Goal: Task Accomplishment & Management: Manage account settings

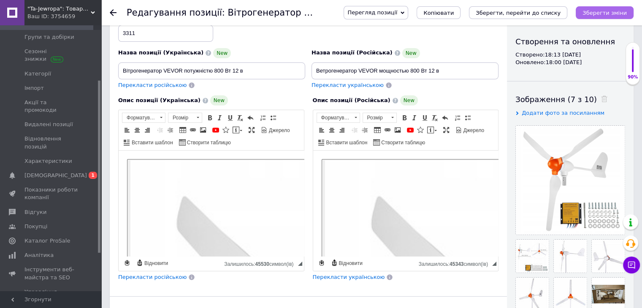
click at [625, 10] on icon "Зберегти зміни" at bounding box center [605, 13] width 44 height 6
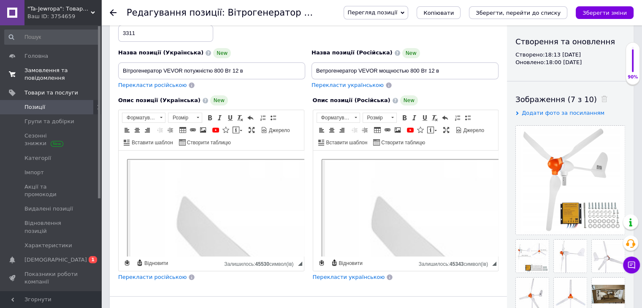
click at [47, 76] on span "Замовлення та повідомлення" at bounding box center [51, 74] width 54 height 15
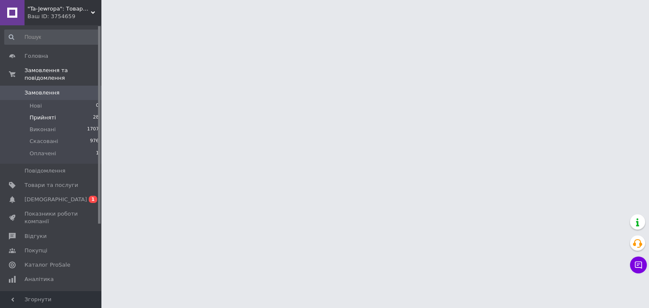
click at [44, 114] on span "Прийняті" at bounding box center [43, 118] width 26 height 8
click at [46, 114] on span "Прийняті" at bounding box center [43, 118] width 26 height 8
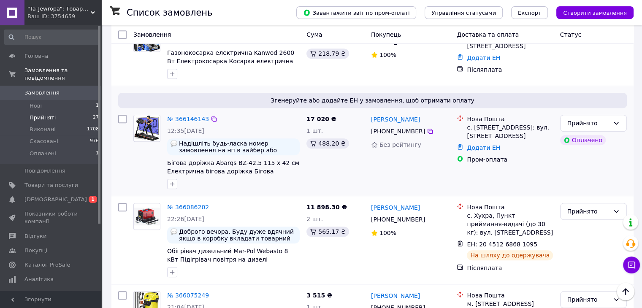
scroll to position [465, 0]
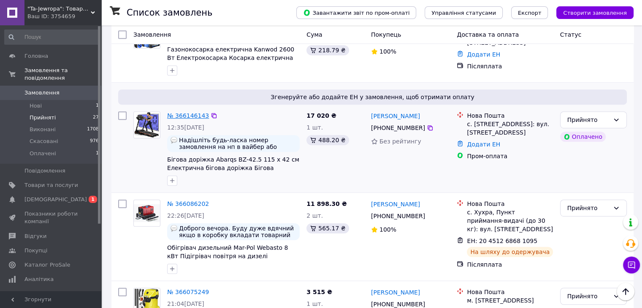
click at [191, 112] on link "№ 366146143" at bounding box center [188, 115] width 42 height 7
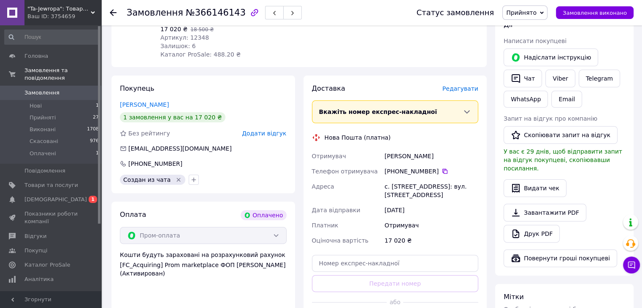
scroll to position [169, 0]
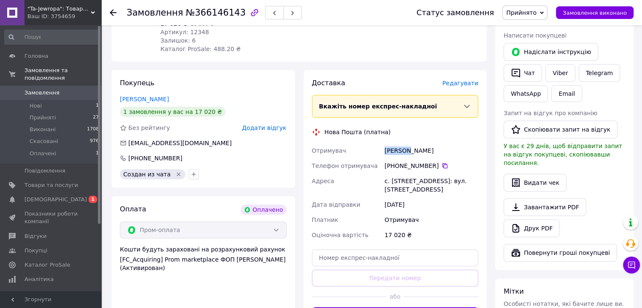
drag, startPoint x: 385, startPoint y: 142, endPoint x: 407, endPoint y: 145, distance: 22.1
click at [407, 145] on div "[PERSON_NAME]" at bounding box center [431, 150] width 97 height 15
copy div "[PERSON_NAME]"
click at [443, 163] on icon at bounding box center [445, 165] width 5 height 5
drag, startPoint x: 390, startPoint y: 172, endPoint x: 414, endPoint y: 174, distance: 24.2
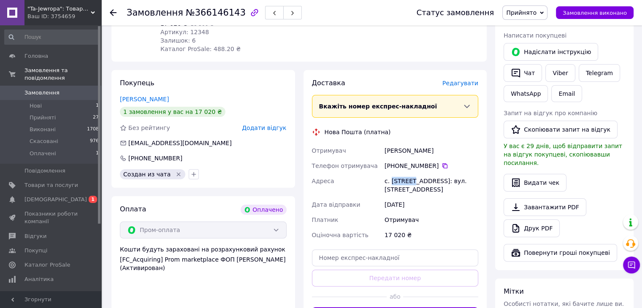
click at [414, 174] on div "с. [STREET_ADDRESS]: вул. [STREET_ADDRESS]" at bounding box center [431, 186] width 97 height 24
copy div "Шпитьки"
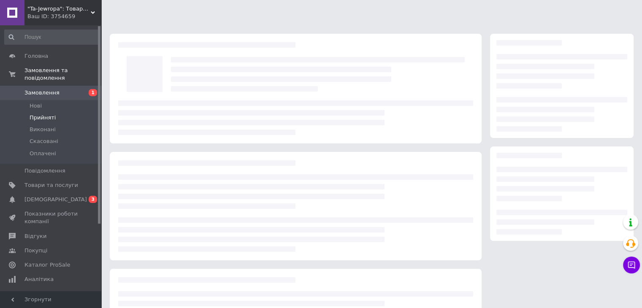
scroll to position [78, 0]
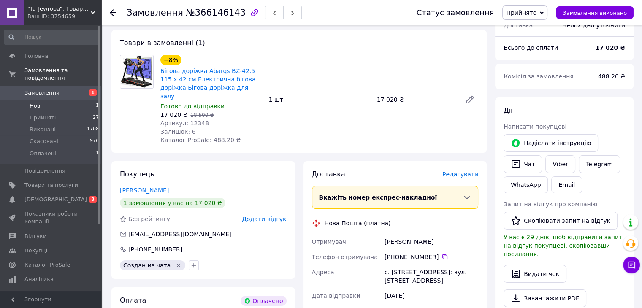
click at [38, 102] on span "Нові" at bounding box center [36, 106] width 12 height 8
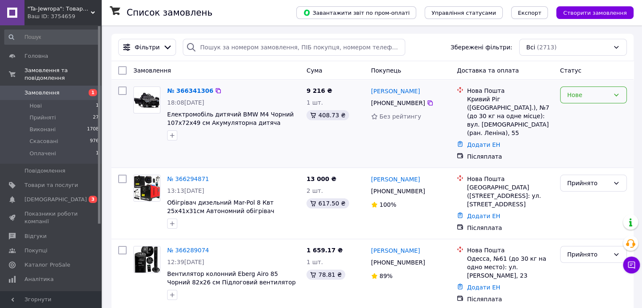
click at [587, 95] on div "Нове" at bounding box center [589, 94] width 42 height 9
click at [579, 114] on li "Прийнято" at bounding box center [593, 113] width 66 height 15
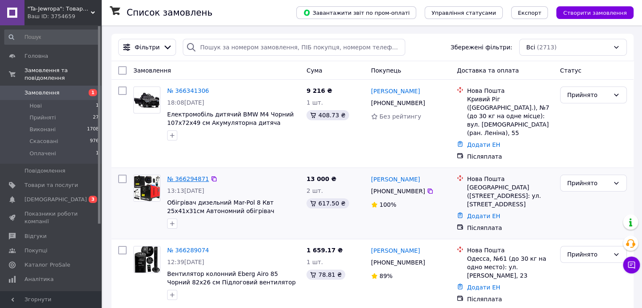
click at [180, 176] on link "№ 366294871" at bounding box center [188, 179] width 42 height 7
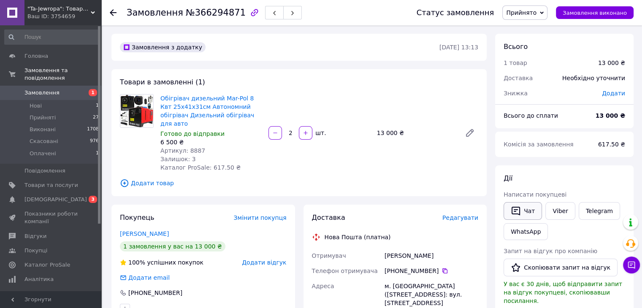
click at [520, 210] on icon "button" at bounding box center [516, 211] width 10 height 10
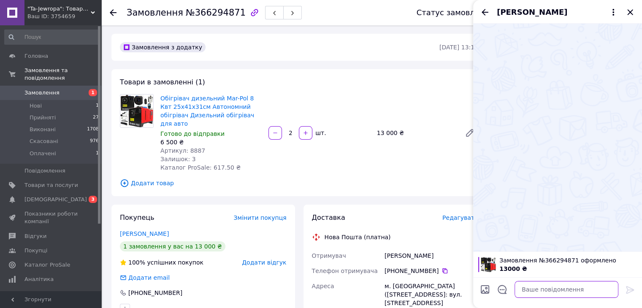
drag, startPoint x: 530, startPoint y: 291, endPoint x: 527, endPoint y: 288, distance: 4.8
click at [529, 290] on textarea at bounding box center [567, 289] width 104 height 17
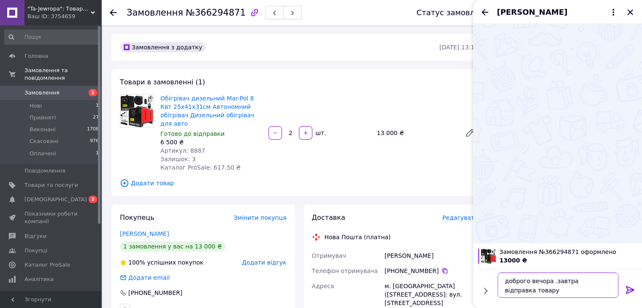
type textarea "доброго вечора .завтра відправка товару ."
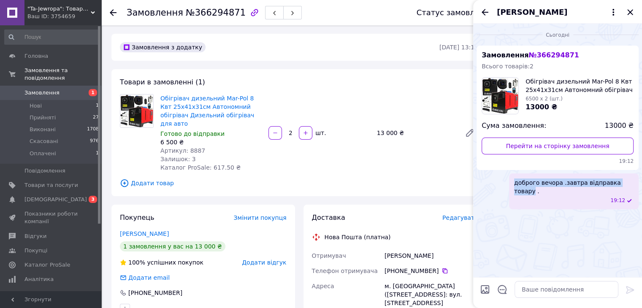
drag, startPoint x: 513, startPoint y: 185, endPoint x: 626, endPoint y: 186, distance: 112.3
click at [626, 186] on div "доброго вечора .завтра відправка товару . 19:12" at bounding box center [574, 192] width 130 height 36
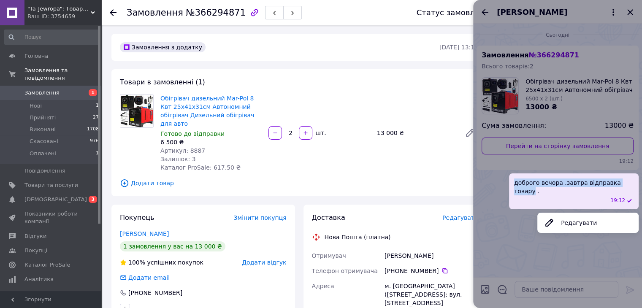
copy span "доброго вечора .завтра відправка товару"
click at [631, 10] on div at bounding box center [557, 154] width 169 height 308
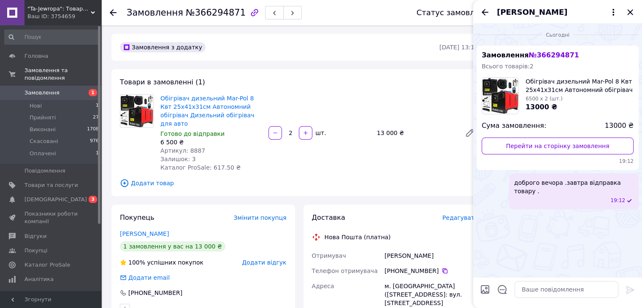
click at [484, 12] on icon "Назад" at bounding box center [485, 12] width 7 height 6
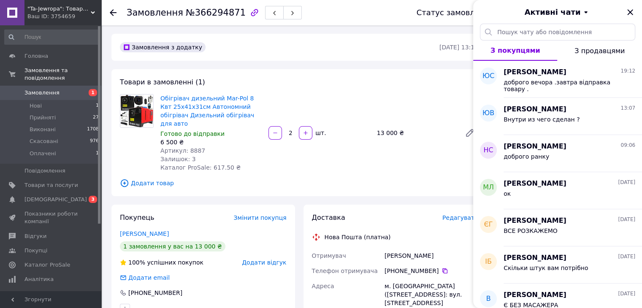
click at [115, 11] on icon at bounding box center [113, 12] width 7 height 7
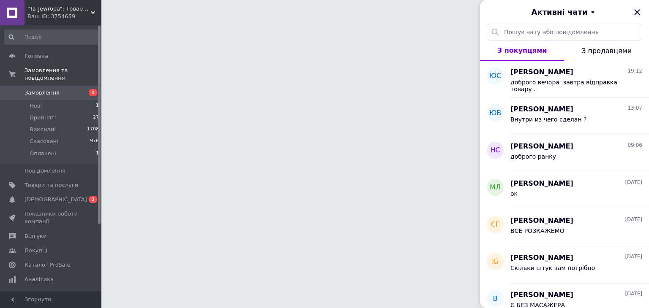
click at [636, 9] on icon "Закрити" at bounding box center [637, 12] width 10 height 10
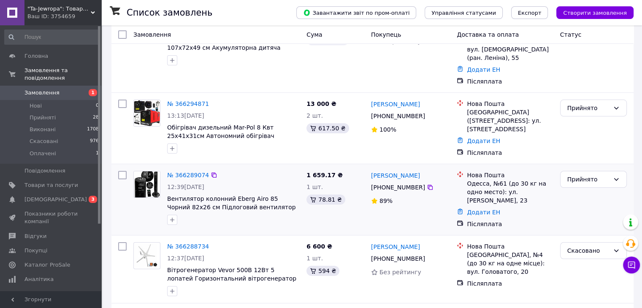
scroll to position [84, 0]
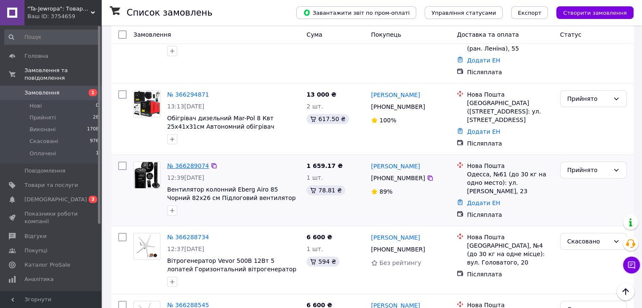
click at [186, 163] on link "№ 366289074" at bounding box center [188, 166] width 42 height 7
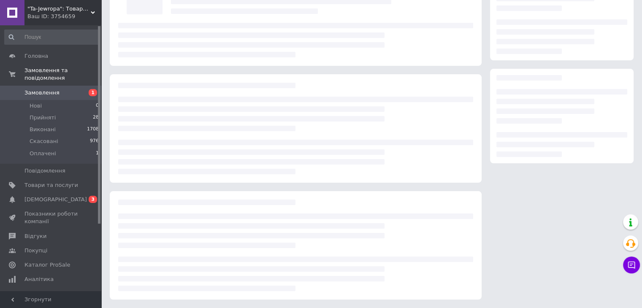
scroll to position [84, 0]
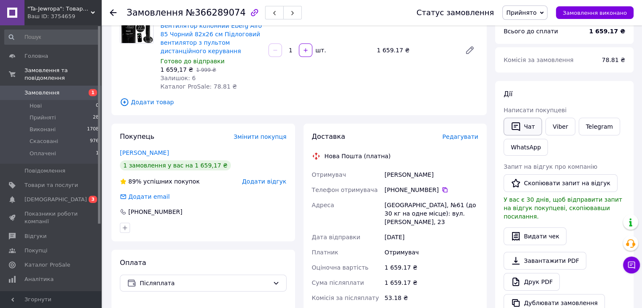
click at [525, 122] on button "Чат" at bounding box center [523, 127] width 38 height 18
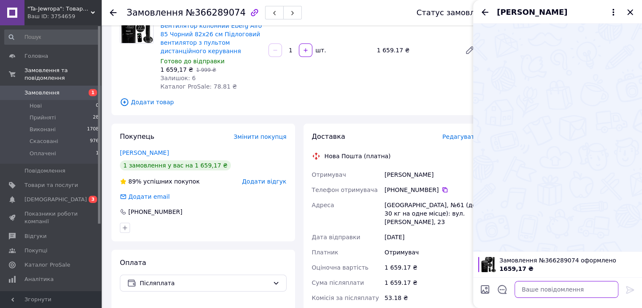
paste textarea "доброго вечора .завтра відправка товару"
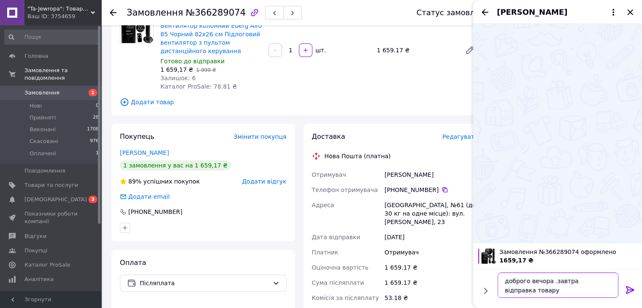
type textarea "доброго вечора .завтра відправка товару"
click at [632, 289] on icon at bounding box center [630, 290] width 8 height 8
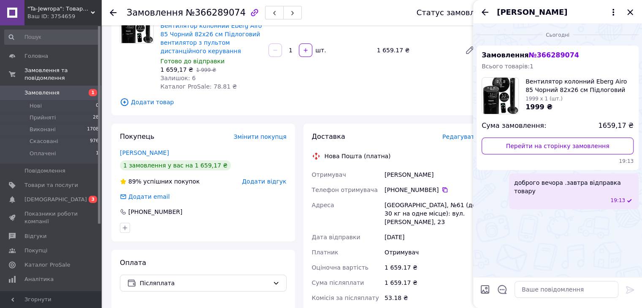
click at [112, 12] on icon at bounding box center [113, 12] width 7 height 7
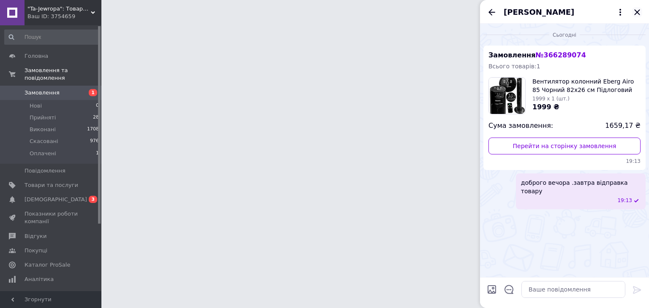
click at [634, 9] on icon "Закрити" at bounding box center [636, 11] width 5 height 5
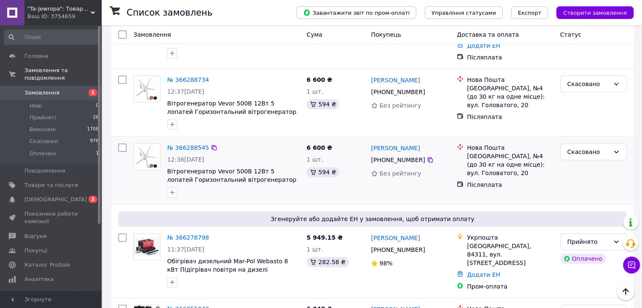
scroll to position [253, 0]
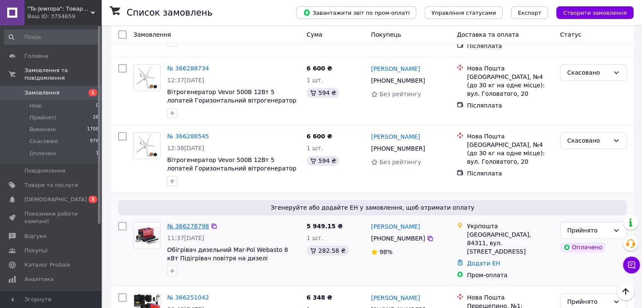
click at [187, 223] on link "№ 366278798" at bounding box center [188, 226] width 42 height 7
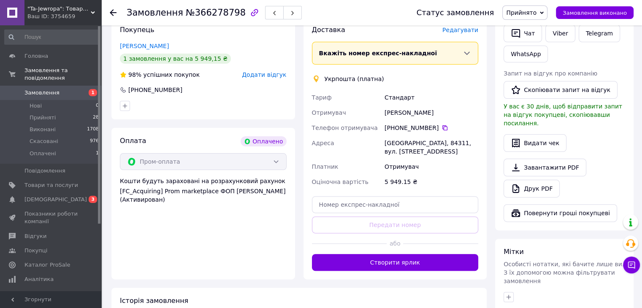
scroll to position [84, 0]
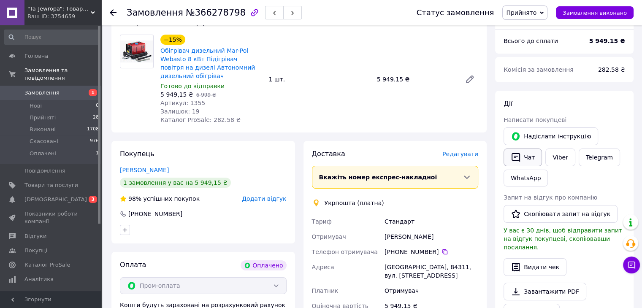
click at [517, 155] on icon "button" at bounding box center [516, 157] width 8 height 9
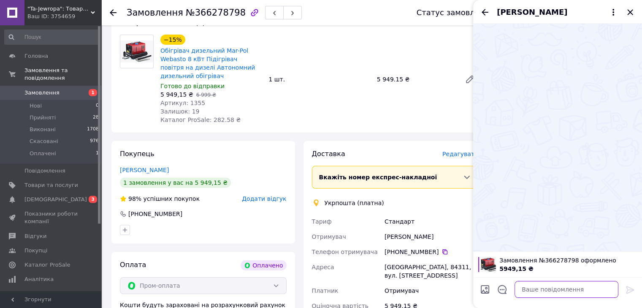
click at [534, 287] on textarea at bounding box center [567, 289] width 104 height 17
paste textarea "доброго вечора .завтра відправка товару"
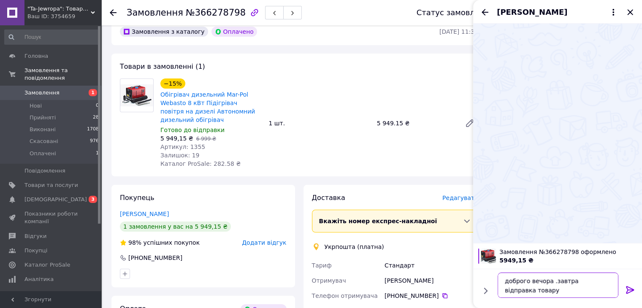
scroll to position [0, 0]
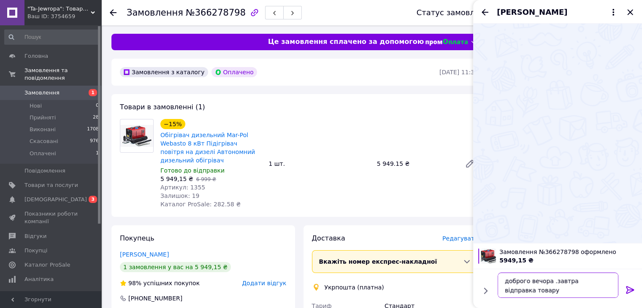
type textarea "доброго вечора .завтра відправка товару"
click at [628, 292] on icon at bounding box center [630, 290] width 10 height 10
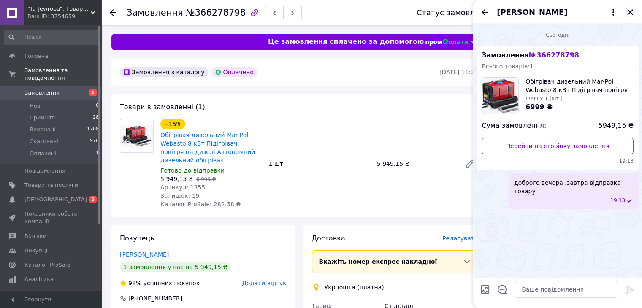
click at [633, 11] on icon "Закрити" at bounding box center [630, 12] width 10 height 10
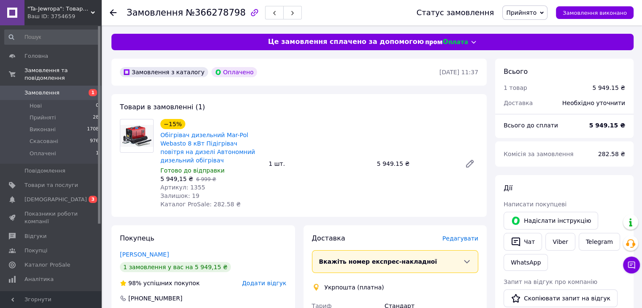
click at [112, 13] on icon at bounding box center [113, 12] width 7 height 7
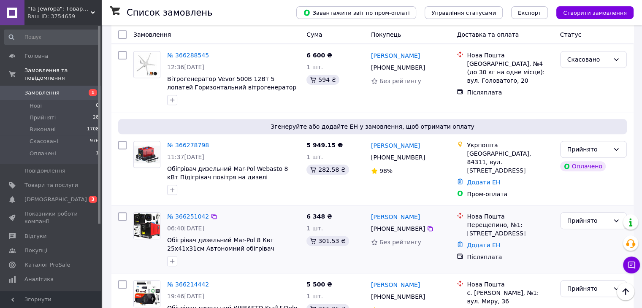
scroll to position [338, 0]
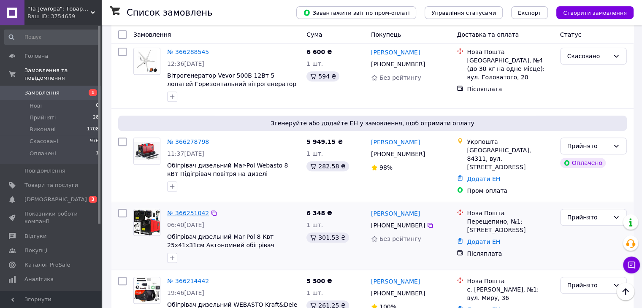
click at [181, 210] on link "№ 366251042" at bounding box center [188, 213] width 42 height 7
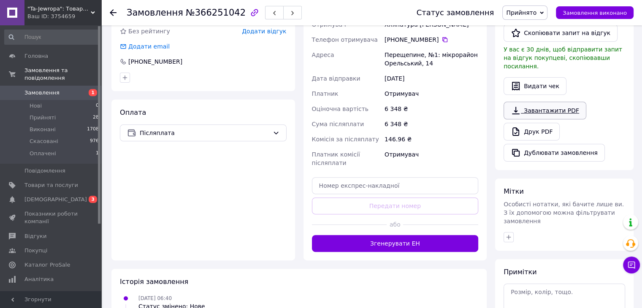
scroll to position [77, 0]
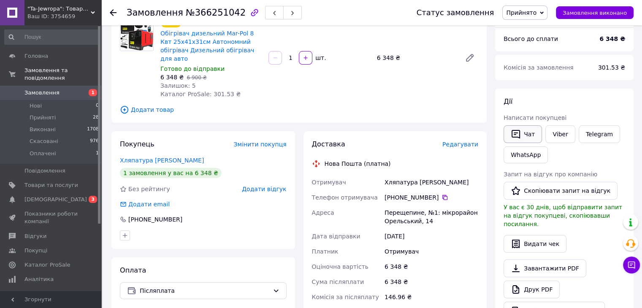
click at [529, 133] on button "Чат" at bounding box center [523, 134] width 38 height 18
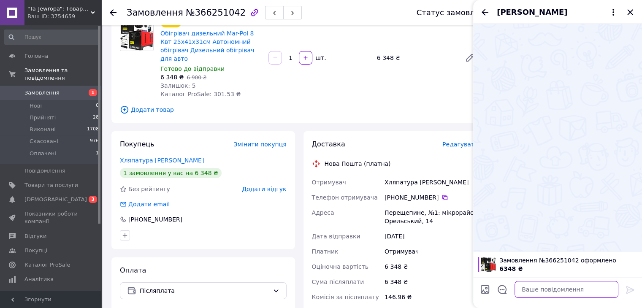
paste textarea "доброго вечора .завтра відправка товару"
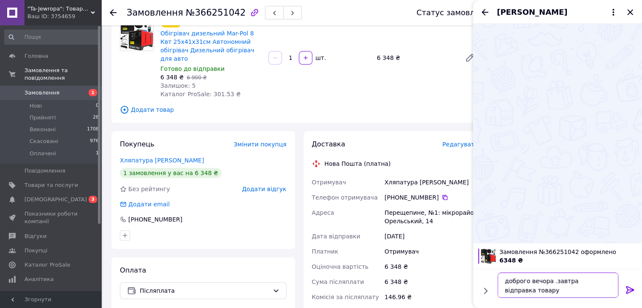
type textarea "доброго вечора .завтра відправка товару"
click at [629, 288] on icon at bounding box center [630, 290] width 8 height 8
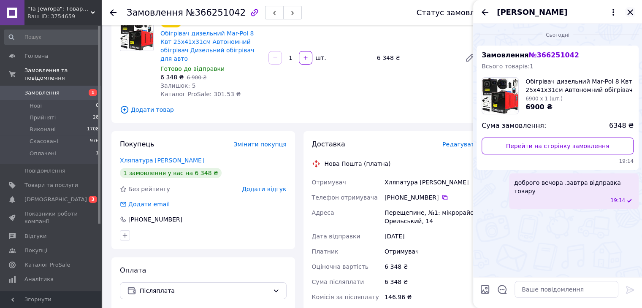
click at [628, 12] on icon "Закрити" at bounding box center [630, 12] width 10 height 10
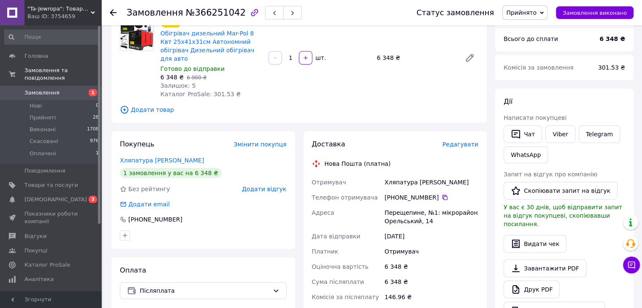
click at [113, 11] on icon at bounding box center [113, 12] width 7 height 7
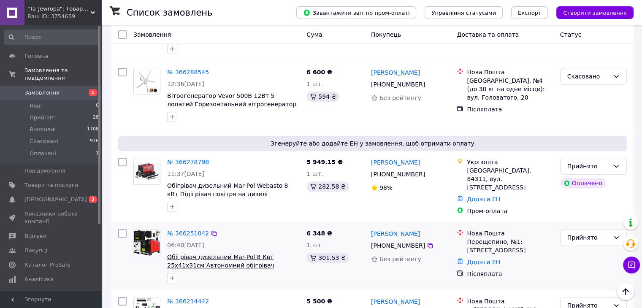
scroll to position [338, 0]
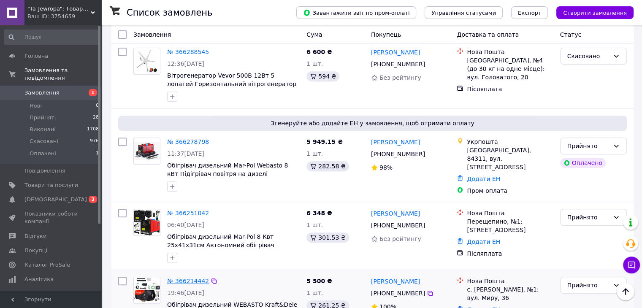
click at [181, 278] on link "№ 366214442" at bounding box center [188, 281] width 42 height 7
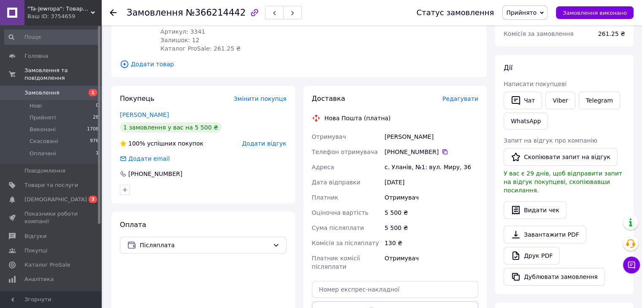
scroll to position [77, 0]
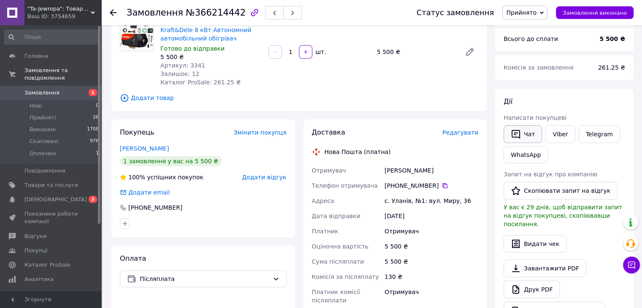
click at [517, 133] on icon "button" at bounding box center [516, 134] width 10 height 10
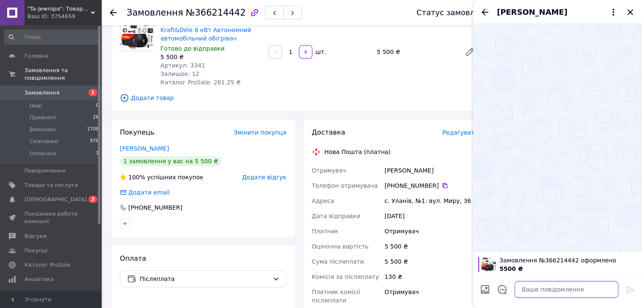
click at [529, 289] on textarea at bounding box center [567, 289] width 104 height 17
paste textarea "доброго вечора .завтра відправка товару"
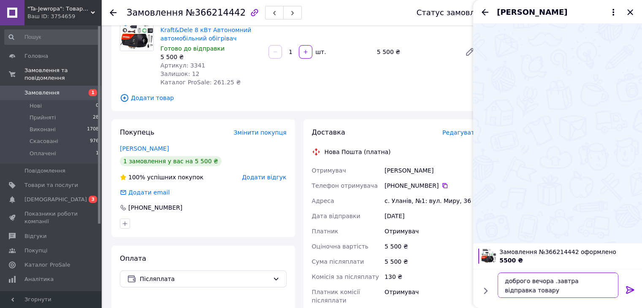
type textarea "доброго вечора .завтра відправка товару"
click at [631, 289] on icon at bounding box center [630, 290] width 10 height 10
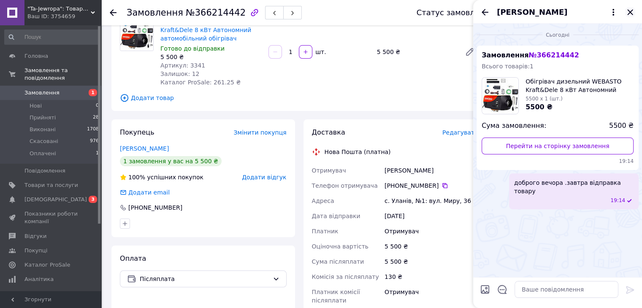
click at [628, 11] on icon "Закрити" at bounding box center [630, 12] width 10 height 10
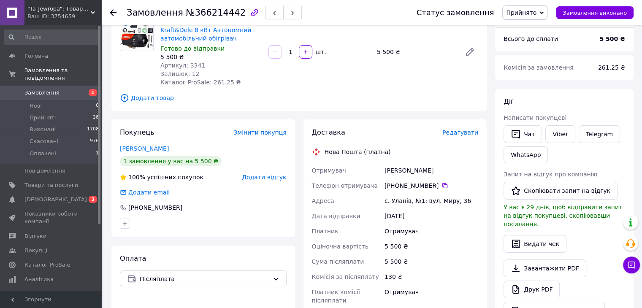
click at [113, 12] on icon at bounding box center [113, 12] width 7 height 7
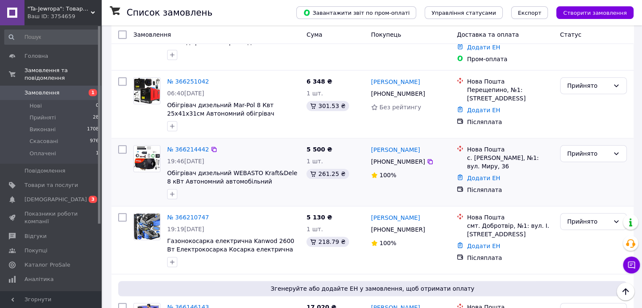
scroll to position [507, 0]
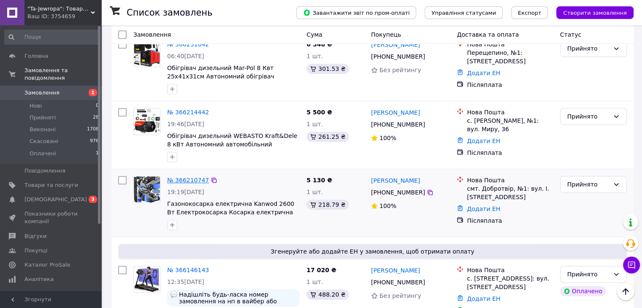
click at [175, 177] on link "№ 366210747" at bounding box center [188, 180] width 42 height 7
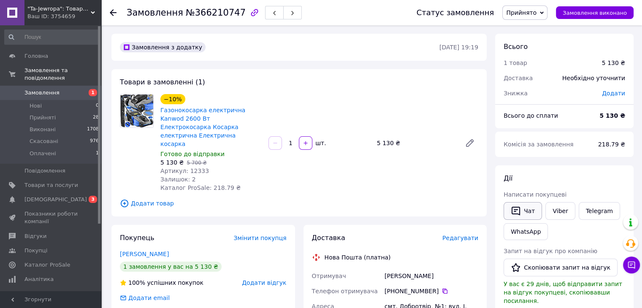
click at [525, 209] on button "Чат" at bounding box center [523, 211] width 38 height 18
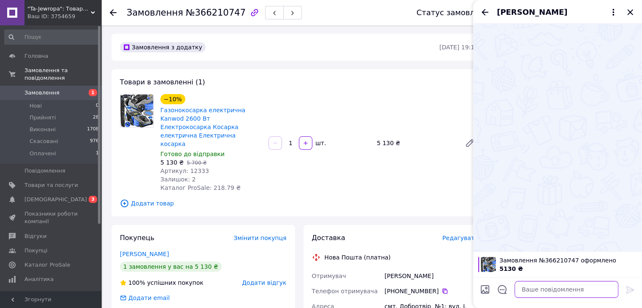
paste textarea "доброго вечора .завтра відправка товару"
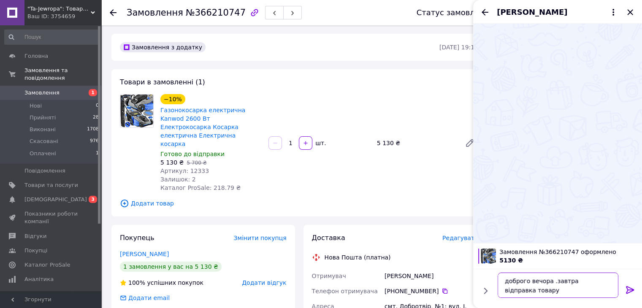
type textarea "доброго вечора .завтра відправка товару"
click at [633, 289] on icon at bounding box center [630, 290] width 8 height 8
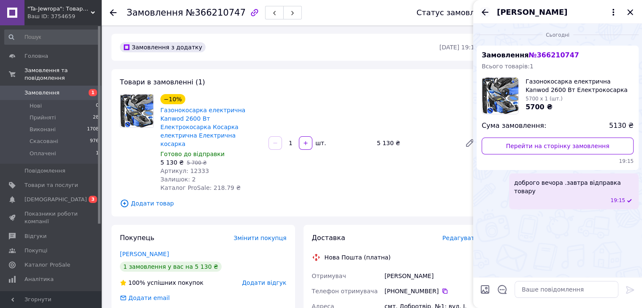
click at [486, 11] on icon "Назад" at bounding box center [485, 12] width 10 height 10
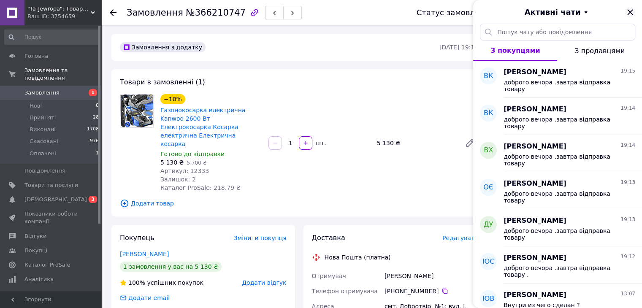
click at [629, 13] on icon "Закрити" at bounding box center [630, 11] width 5 height 5
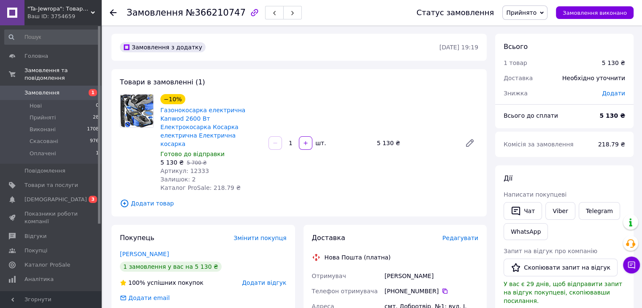
click at [112, 12] on use at bounding box center [113, 12] width 7 height 7
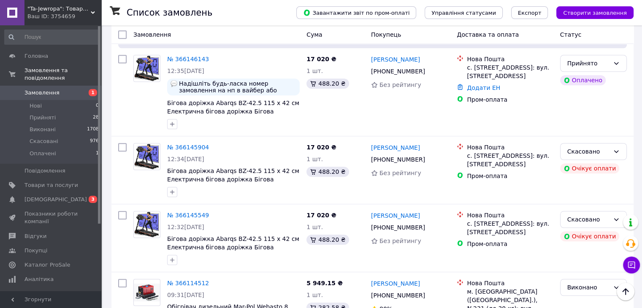
scroll to position [802, 0]
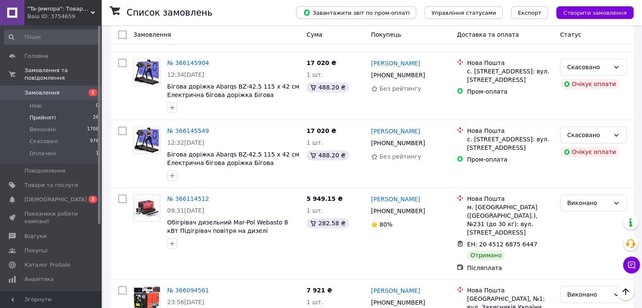
click at [43, 114] on span "Прийняті" at bounding box center [43, 118] width 26 height 8
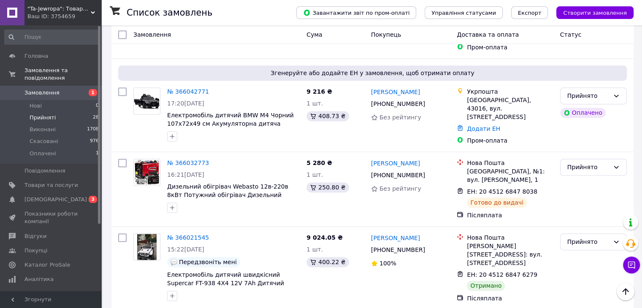
scroll to position [1182, 0]
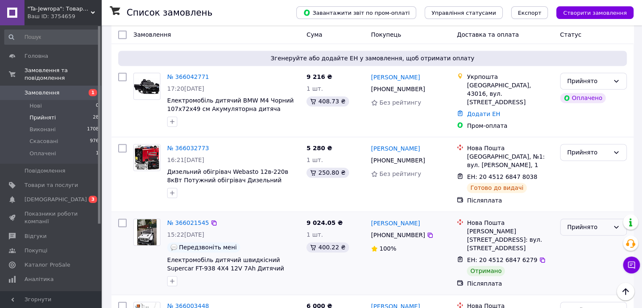
click at [591, 223] on div "Прийнято" at bounding box center [589, 227] width 42 height 9
click at [594, 207] on li "Виконано" at bounding box center [593, 206] width 66 height 15
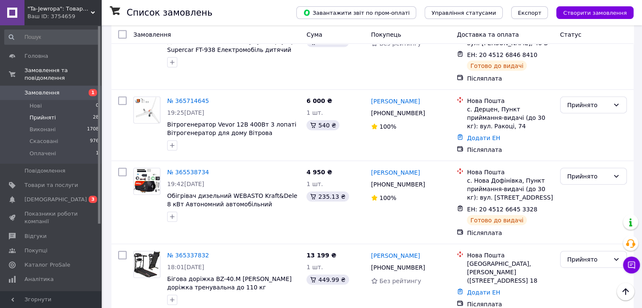
scroll to position [1984, 0]
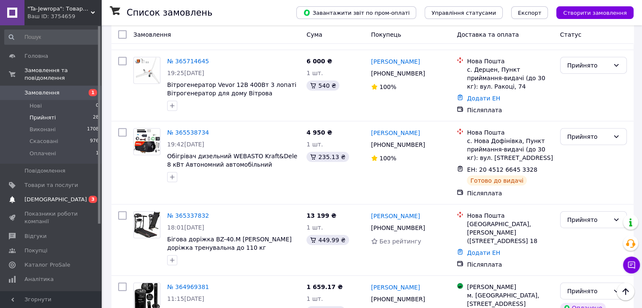
click at [43, 196] on span "[DEMOGRAPHIC_DATA]" at bounding box center [55, 200] width 62 height 8
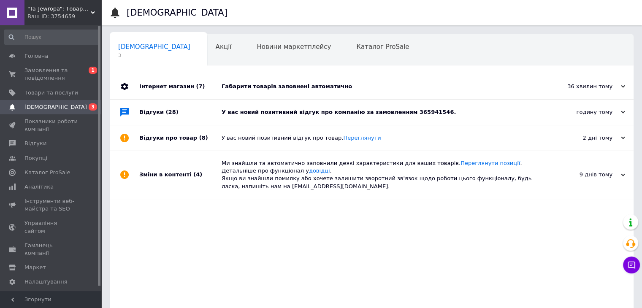
click at [461, 119] on div "У вас новий позитивний відгук про компанію за замовленням 365941546." at bounding box center [381, 112] width 319 height 25
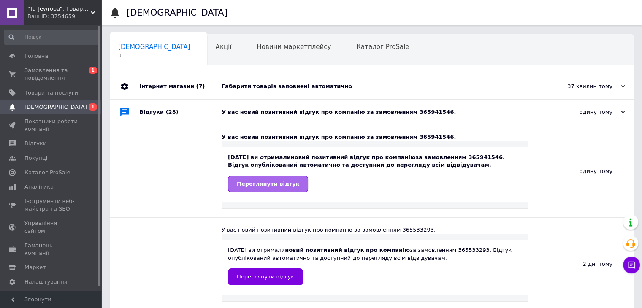
click at [260, 183] on span "Переглянути відгук" at bounding box center [268, 184] width 62 height 6
click at [31, 173] on span "Каталог ProSale" at bounding box center [47, 173] width 46 height 8
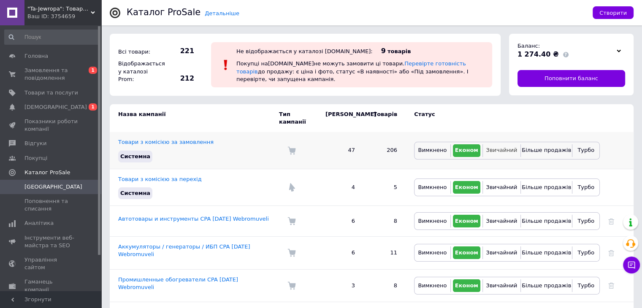
click at [506, 147] on span "Звичайний" at bounding box center [501, 150] width 31 height 6
click at [500, 215] on button "Звичайний" at bounding box center [501, 221] width 33 height 13
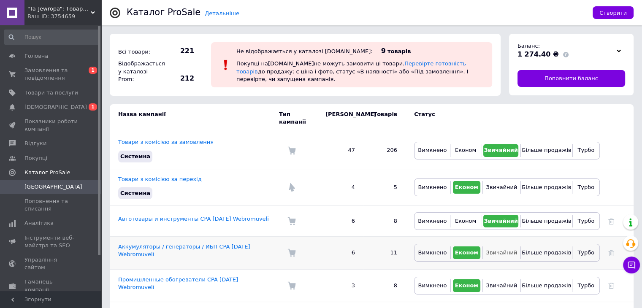
click at [500, 250] on span "Звичайний" at bounding box center [501, 253] width 31 height 6
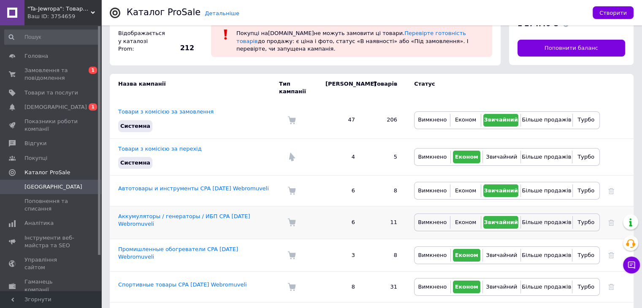
scroll to position [84, 0]
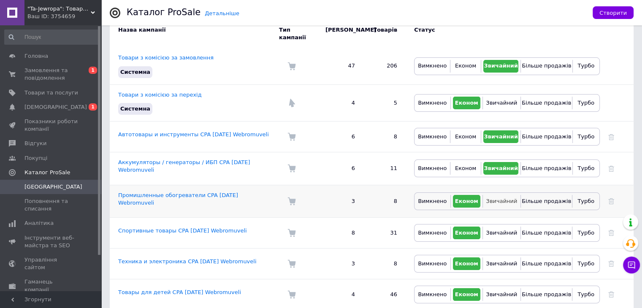
click at [501, 198] on span "Звичайний" at bounding box center [501, 201] width 31 height 6
click at [500, 230] on span "Звичайний" at bounding box center [501, 233] width 31 height 6
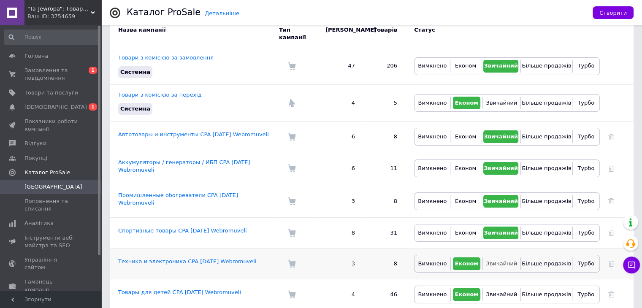
click at [500, 258] on button "Звичайний" at bounding box center [501, 264] width 33 height 13
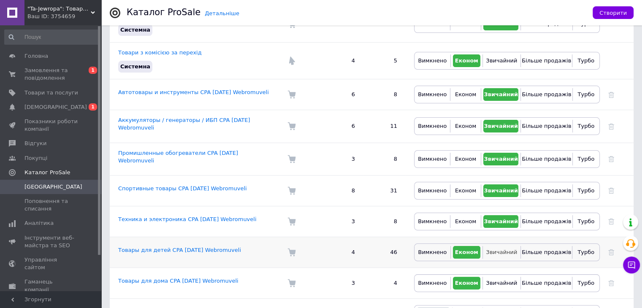
click at [502, 249] on span "Звичайний" at bounding box center [501, 252] width 31 height 6
click at [505, 280] on span "Звичайний" at bounding box center [501, 283] width 31 height 6
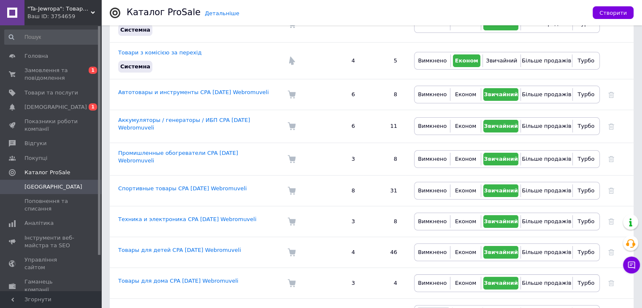
drag, startPoint x: 507, startPoint y: 306, endPoint x: 506, endPoint y: 313, distance: 6.9
click at [506, 308] on html ""Ta-Jewropa": Товари для дому, авто, спорту, ремонту і дітей Ваш ID: 3754659 Са…" at bounding box center [321, 120] width 642 height 495
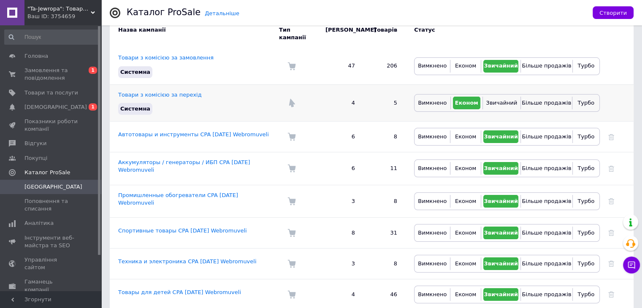
scroll to position [42, 0]
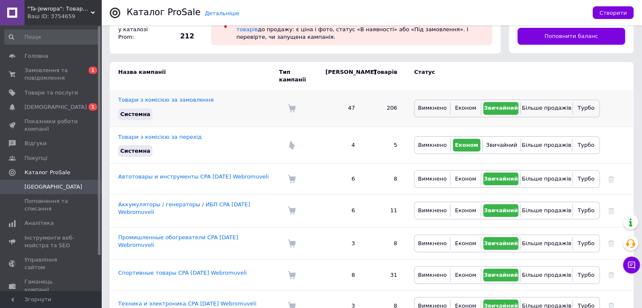
click at [247, 112] on div "Системна" at bounding box center [194, 114] width 157 height 16
click at [247, 143] on div "Системна" at bounding box center [194, 151] width 157 height 16
click at [231, 55] on div "Всі товари: 221 Відображається у каталозі Prom: 212 Не відображається у каталоз…" at bounding box center [305, 22] width 399 height 71
click at [581, 59] on div "Детальніше Каталог ProSale Створити Всі товари: 221 Відображається у каталозі P…" at bounding box center [371, 205] width 541 height 495
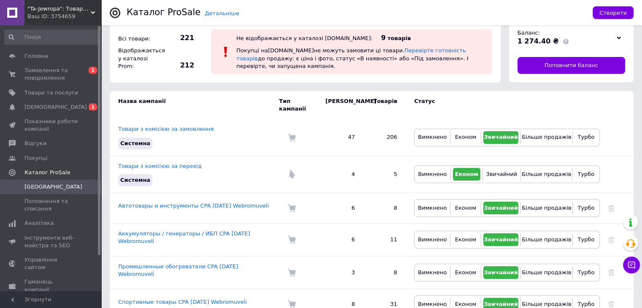
scroll to position [0, 0]
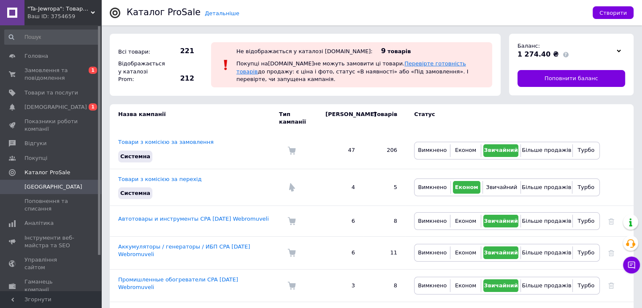
click at [407, 65] on link "Перевірте готовність товарів" at bounding box center [351, 67] width 230 height 14
